Goal: Information Seeking & Learning: Find specific fact

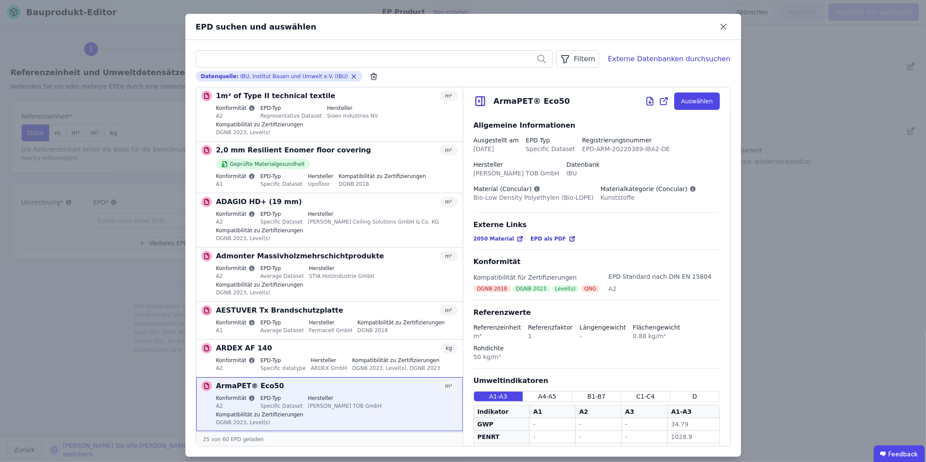
scroll to position [140, 0]
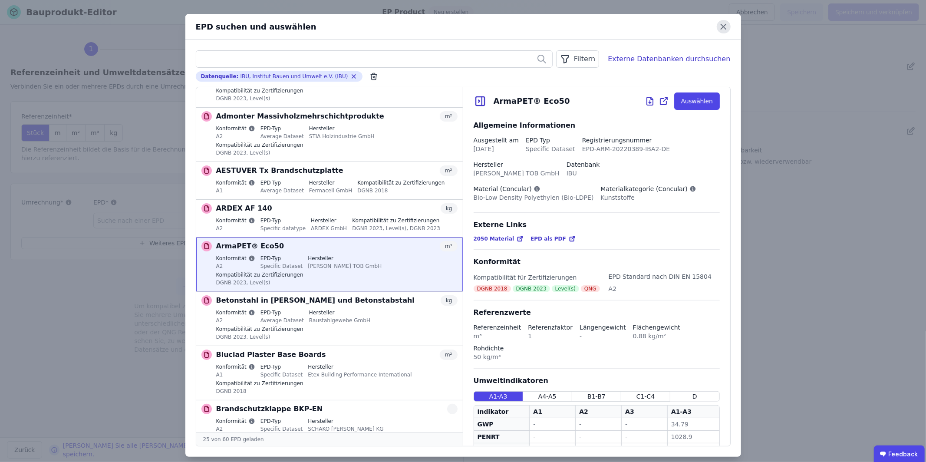
click at [728, 26] on icon at bounding box center [723, 26] width 13 height 13
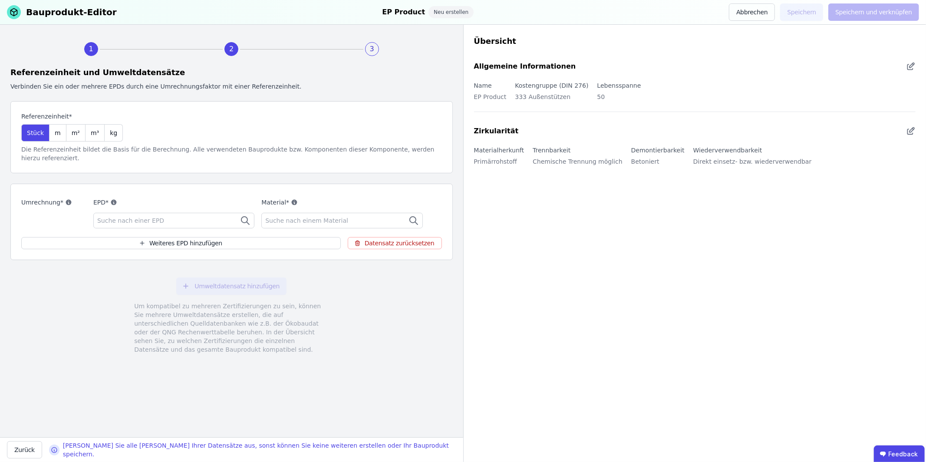
click at [210, 219] on div "Suche nach einer EPD" at bounding box center [173, 221] width 161 height 16
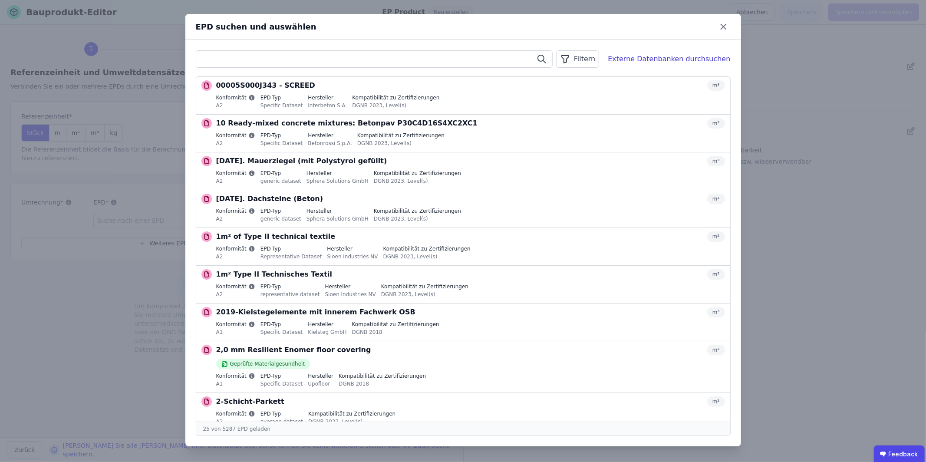
paste input "**********"
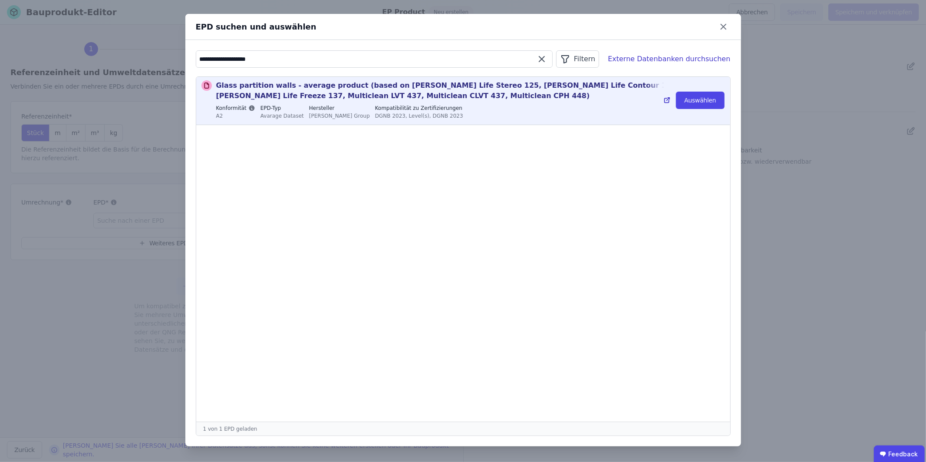
type input "**********"
click at [482, 88] on p "Glass partition walls - average product (based on [PERSON_NAME] Life Stereo 125…" at bounding box center [462, 90] width 492 height 21
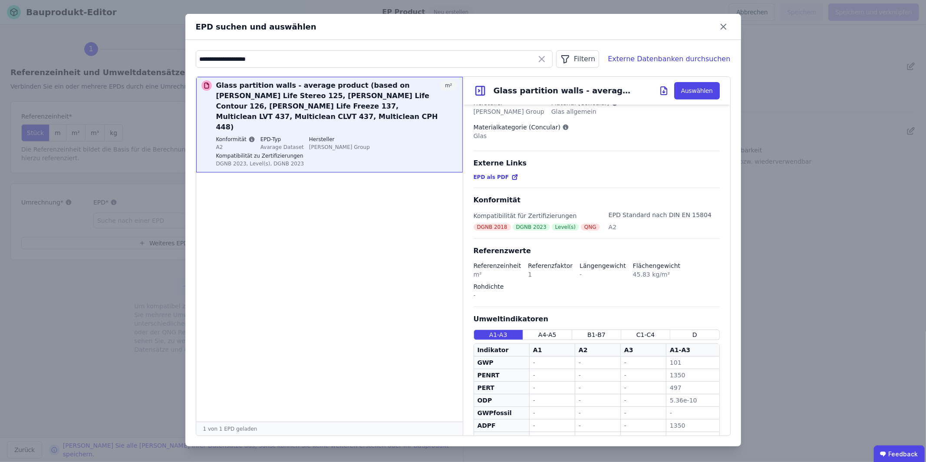
scroll to position [129, 0]
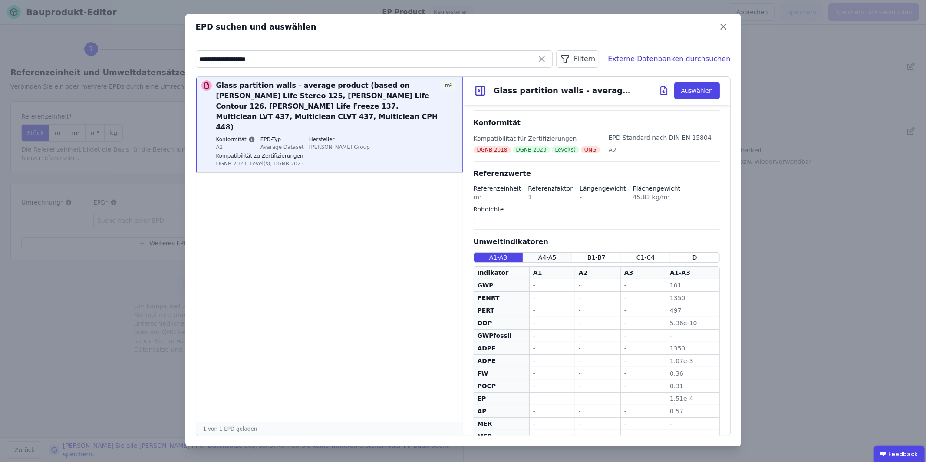
click at [553, 253] on span "A4-A5" at bounding box center [547, 257] width 18 height 9
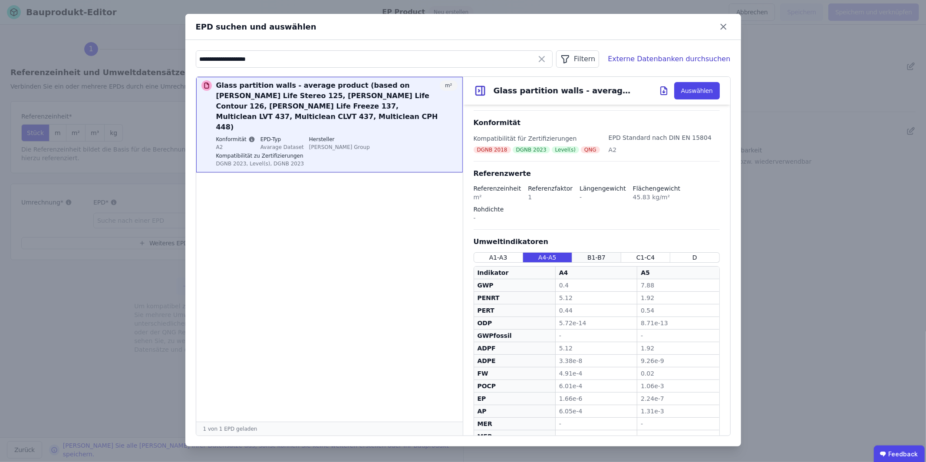
click at [598, 253] on span "B1-B7" at bounding box center [597, 257] width 18 height 9
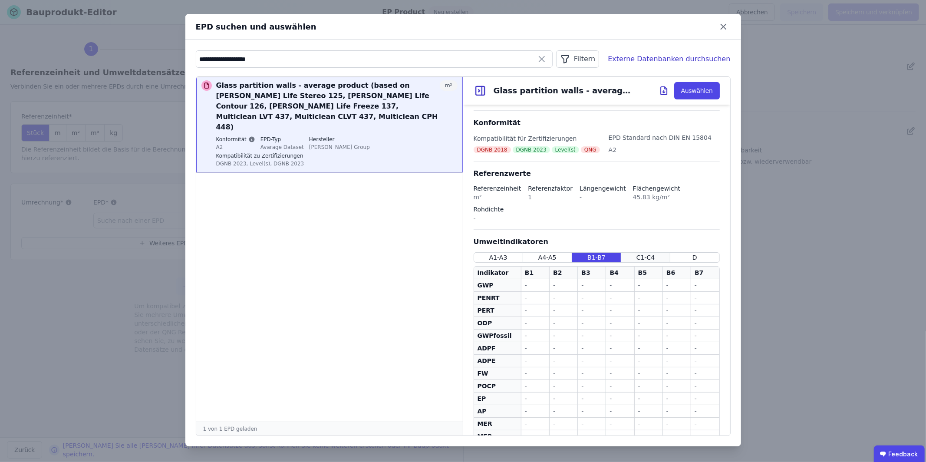
click at [633, 252] on div "C1-C4" at bounding box center [645, 257] width 49 height 10
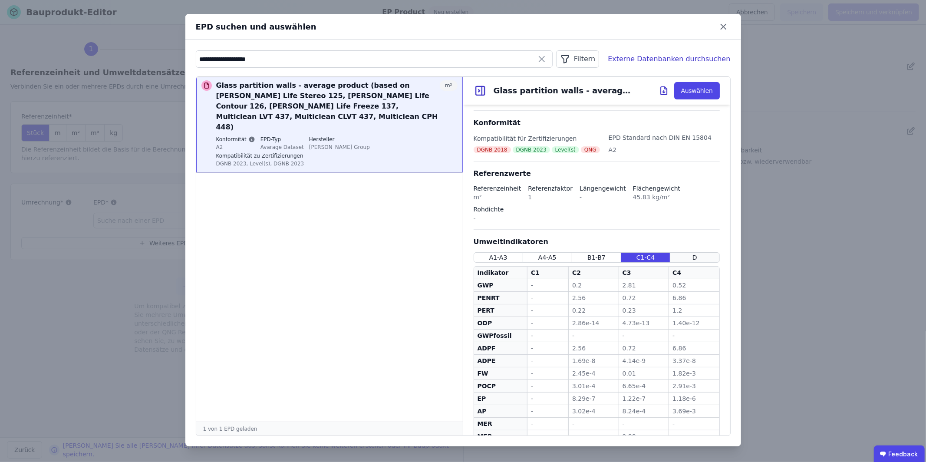
click at [698, 252] on div "D" at bounding box center [694, 257] width 49 height 10
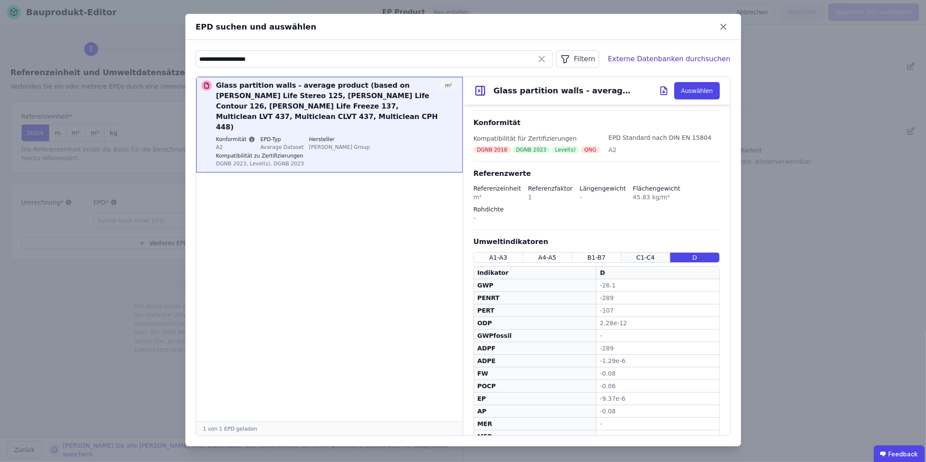
click at [652, 253] on span "C1-C4" at bounding box center [646, 257] width 18 height 9
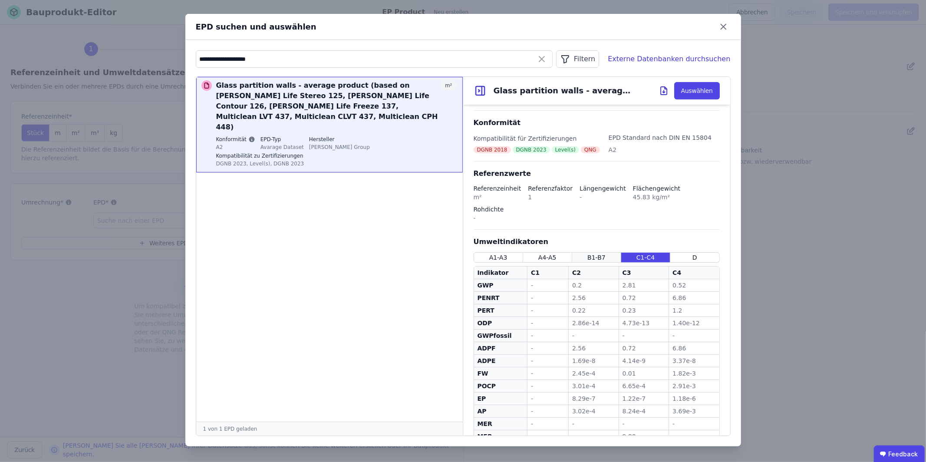
click at [606, 252] on div "B1-B7" at bounding box center [596, 257] width 49 height 10
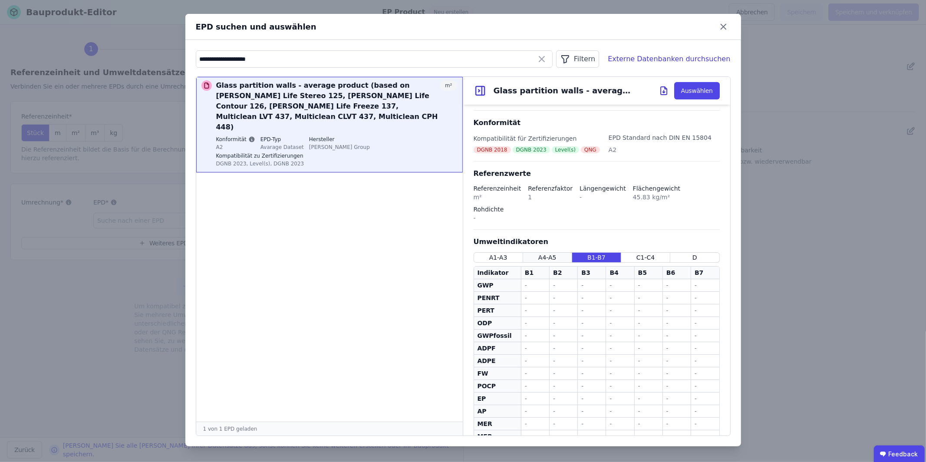
click at [555, 253] on span "A4-A5" at bounding box center [547, 257] width 18 height 9
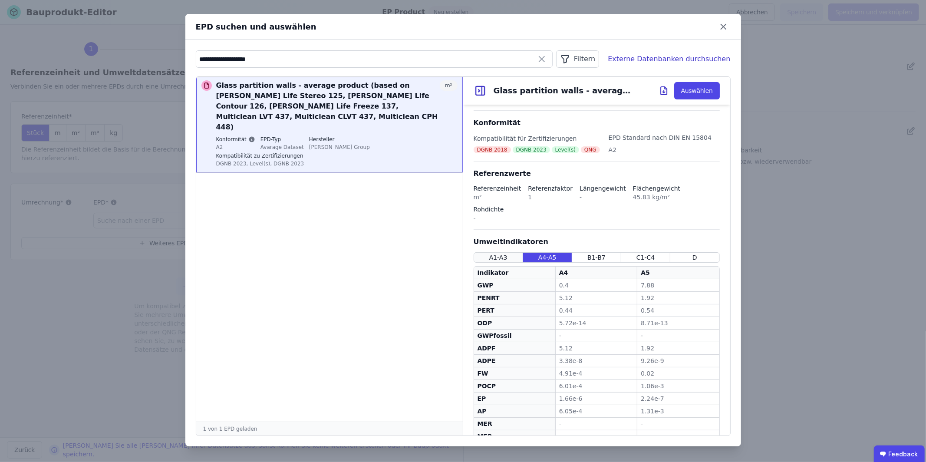
click at [492, 253] on span "A1-A3" at bounding box center [498, 257] width 18 height 9
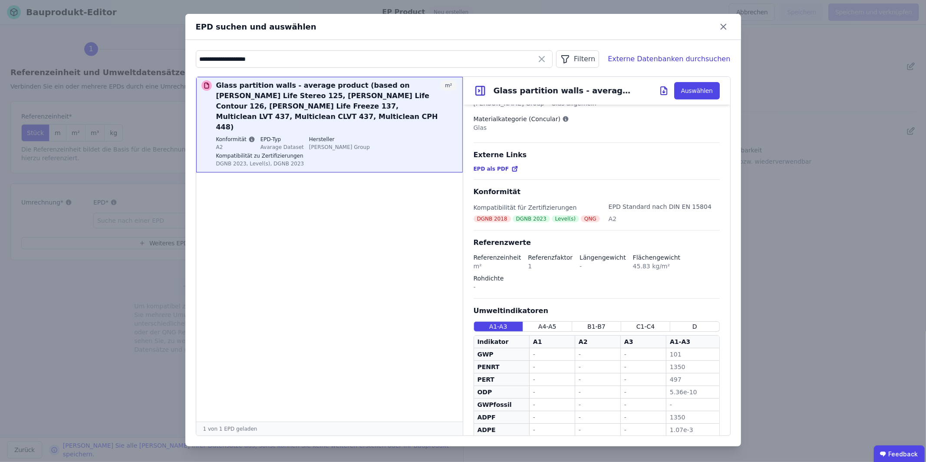
scroll to position [59, 0]
click at [547, 61] on icon at bounding box center [542, 59] width 10 height 10
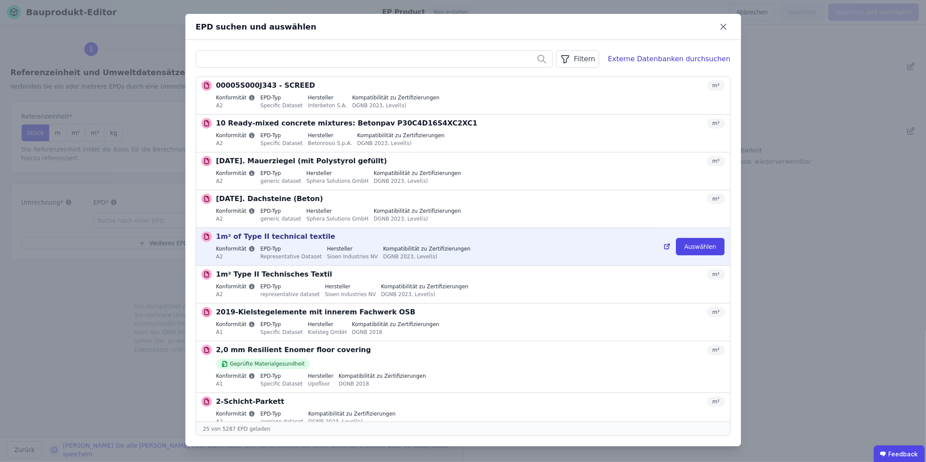
click at [394, 255] on div "DGNB 2023, Level(s)" at bounding box center [426, 256] width 87 height 8
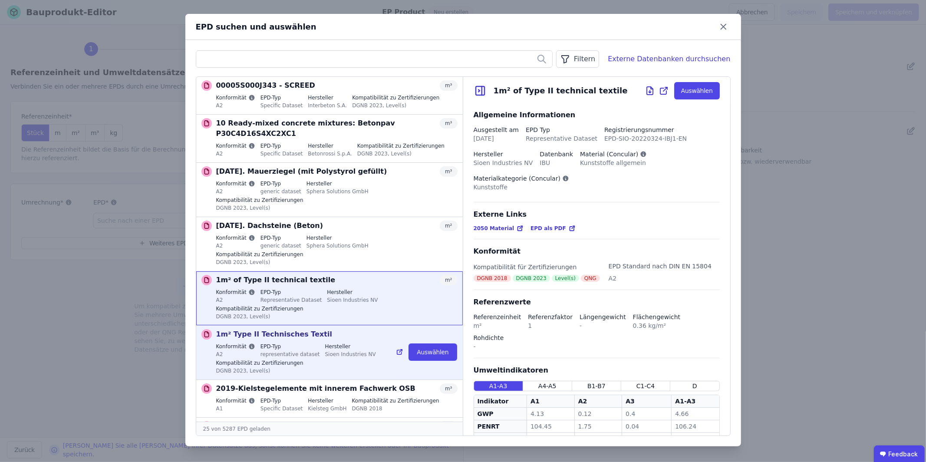
click at [341, 350] on div "Sioen Industries NV" at bounding box center [350, 354] width 51 height 8
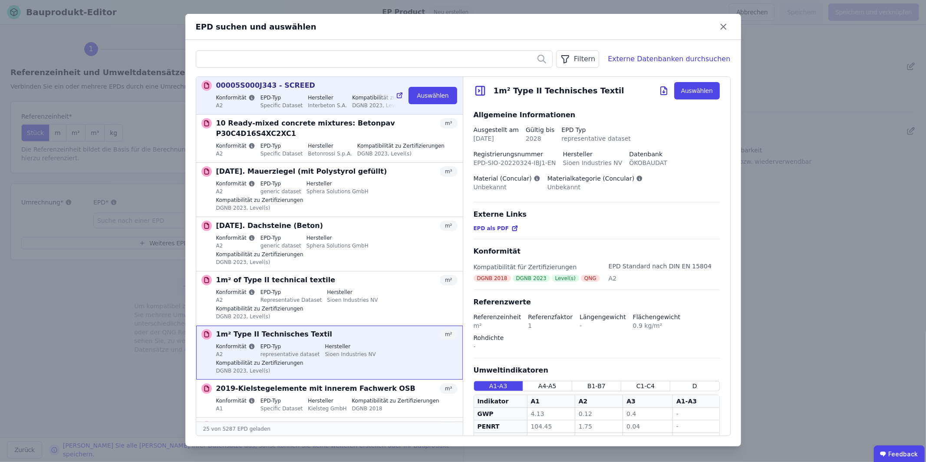
click at [280, 96] on label "EPD-Typ" at bounding box center [282, 97] width 43 height 7
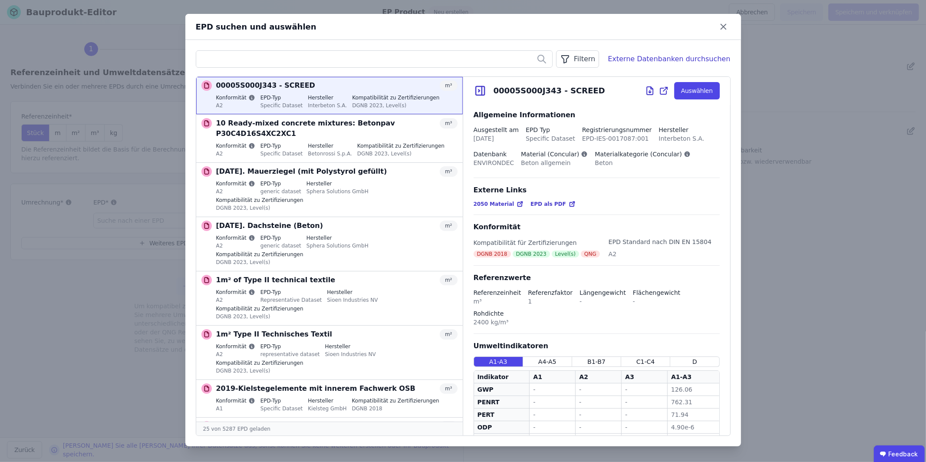
drag, startPoint x: 722, startPoint y: 29, endPoint x: 697, endPoint y: 32, distance: 25.8
click at [722, 29] on icon at bounding box center [723, 26] width 13 height 13
